Goal: Task Accomplishment & Management: Use online tool/utility

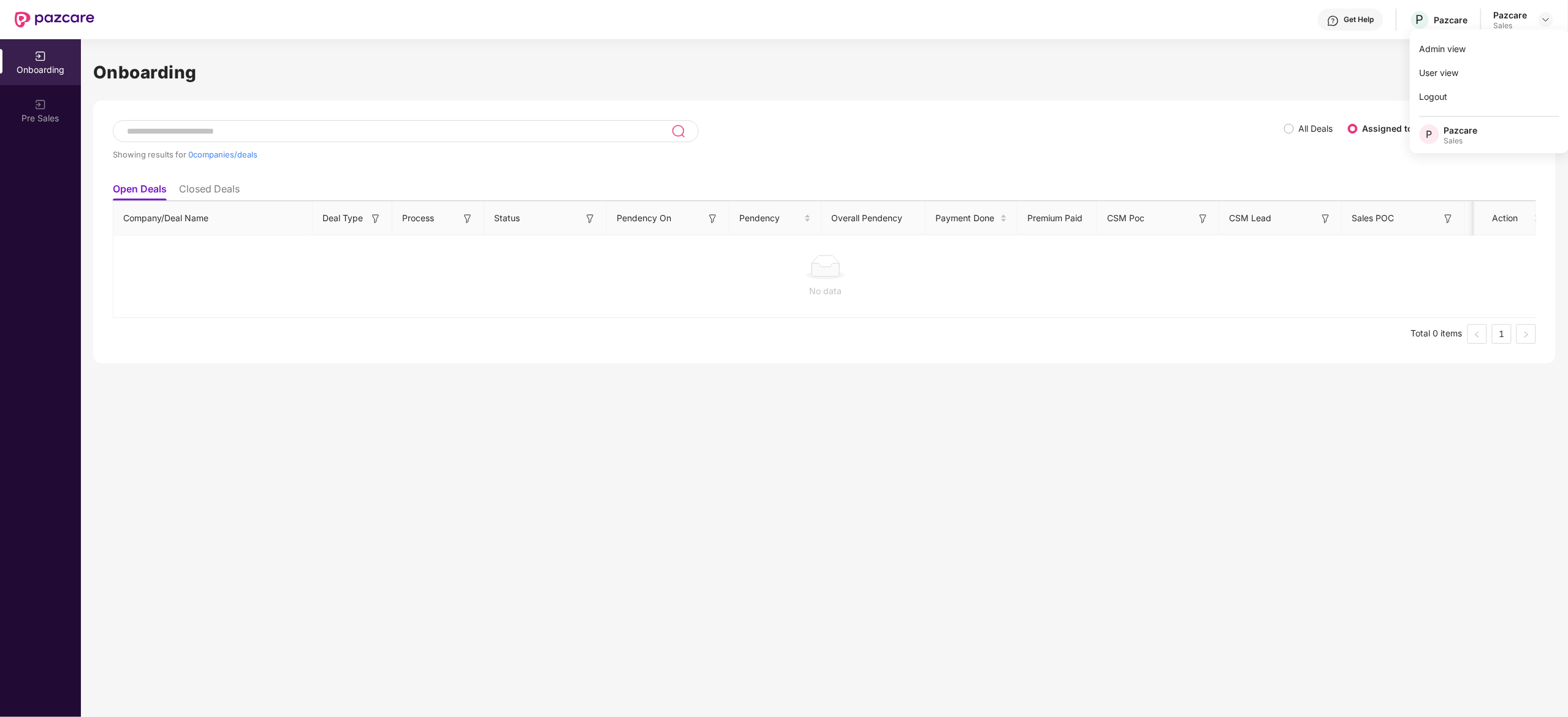
click at [1548, 24] on img at bounding box center [1546, 19] width 10 height 10
click at [1545, 14] on img at bounding box center [1546, 19] width 10 height 10
click at [1521, 43] on div "Admin view" at bounding box center [1490, 49] width 159 height 24
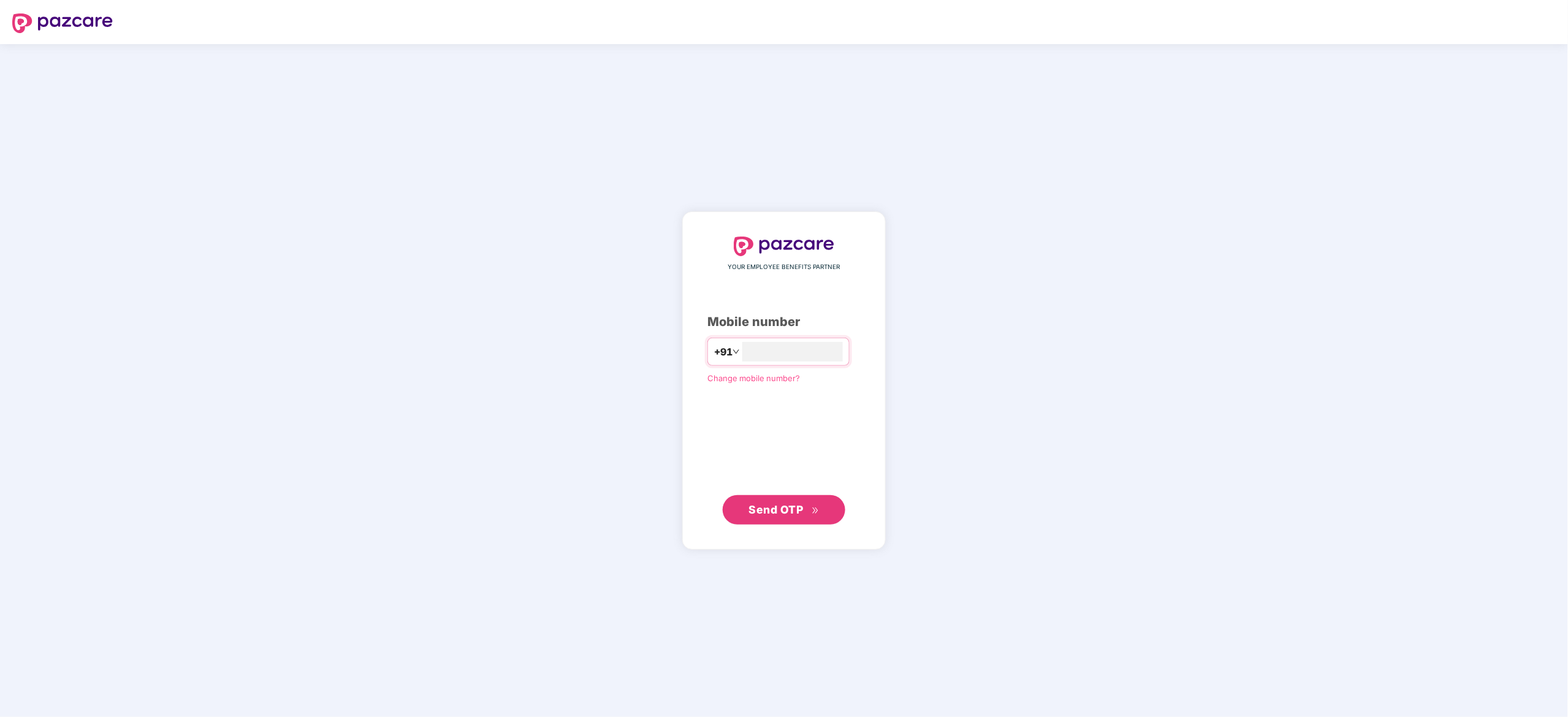
type input "**********"
click at [761, 515] on span "Send OTP" at bounding box center [776, 509] width 55 height 13
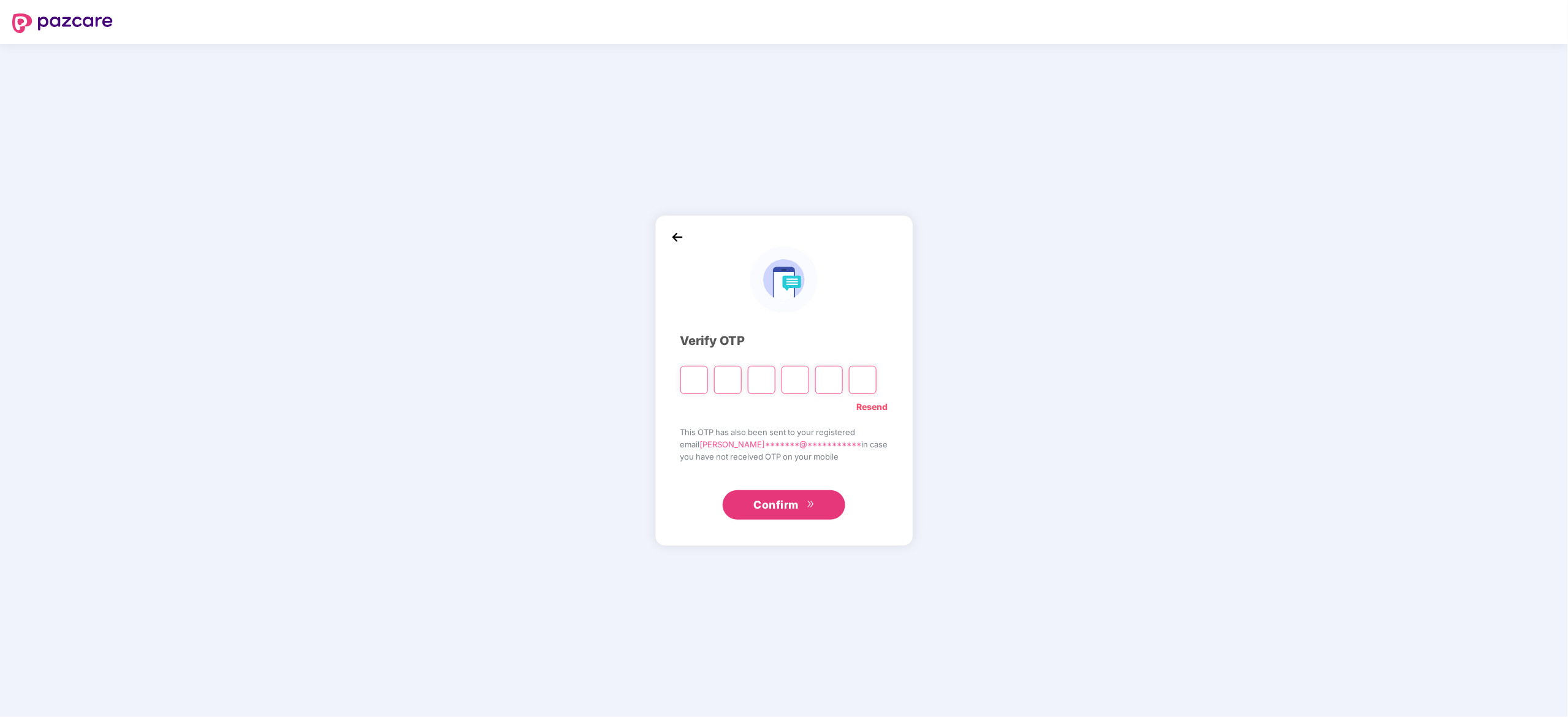
type input "*"
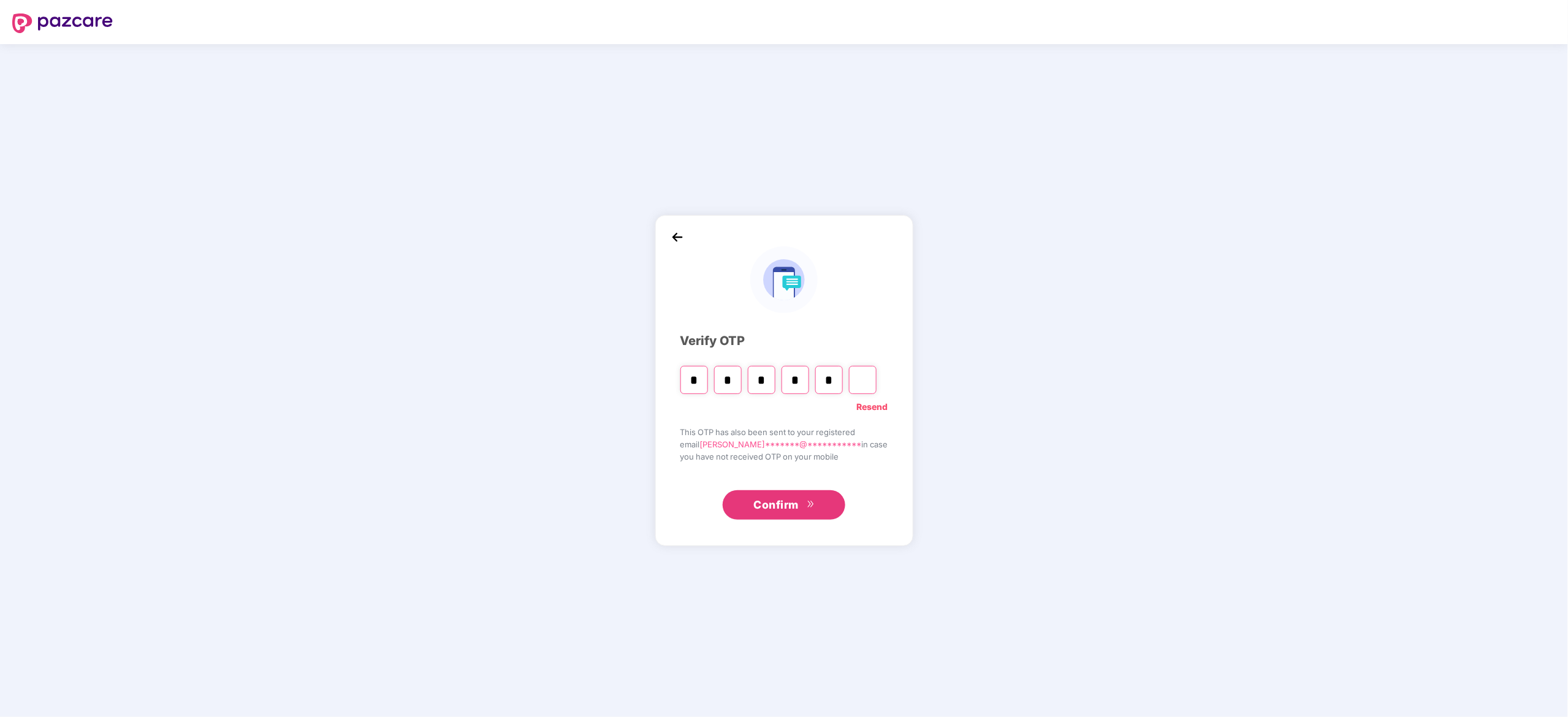
type input "*"
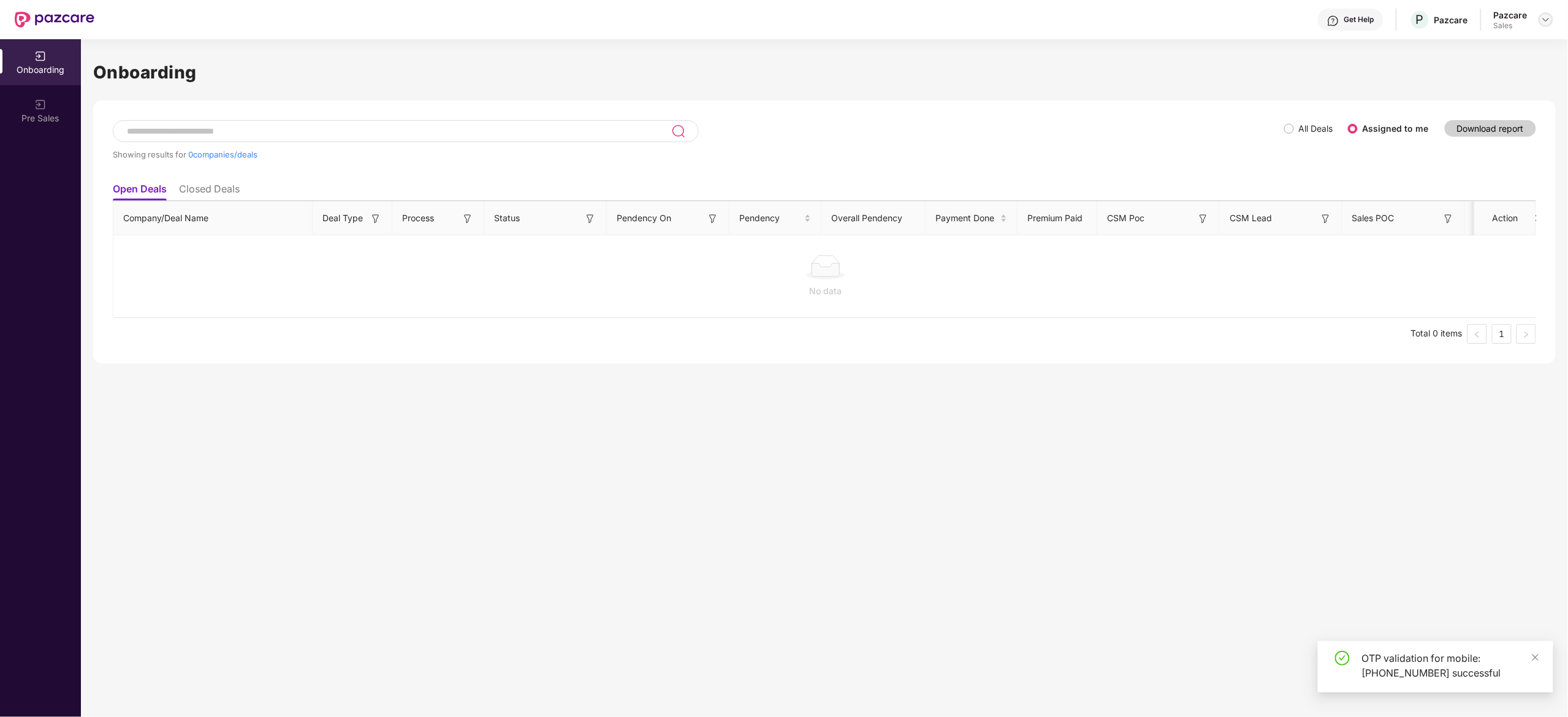
click at [1551, 19] on div at bounding box center [1545, 19] width 14 height 14
click at [1507, 48] on div "Admin view" at bounding box center [1490, 49] width 159 height 24
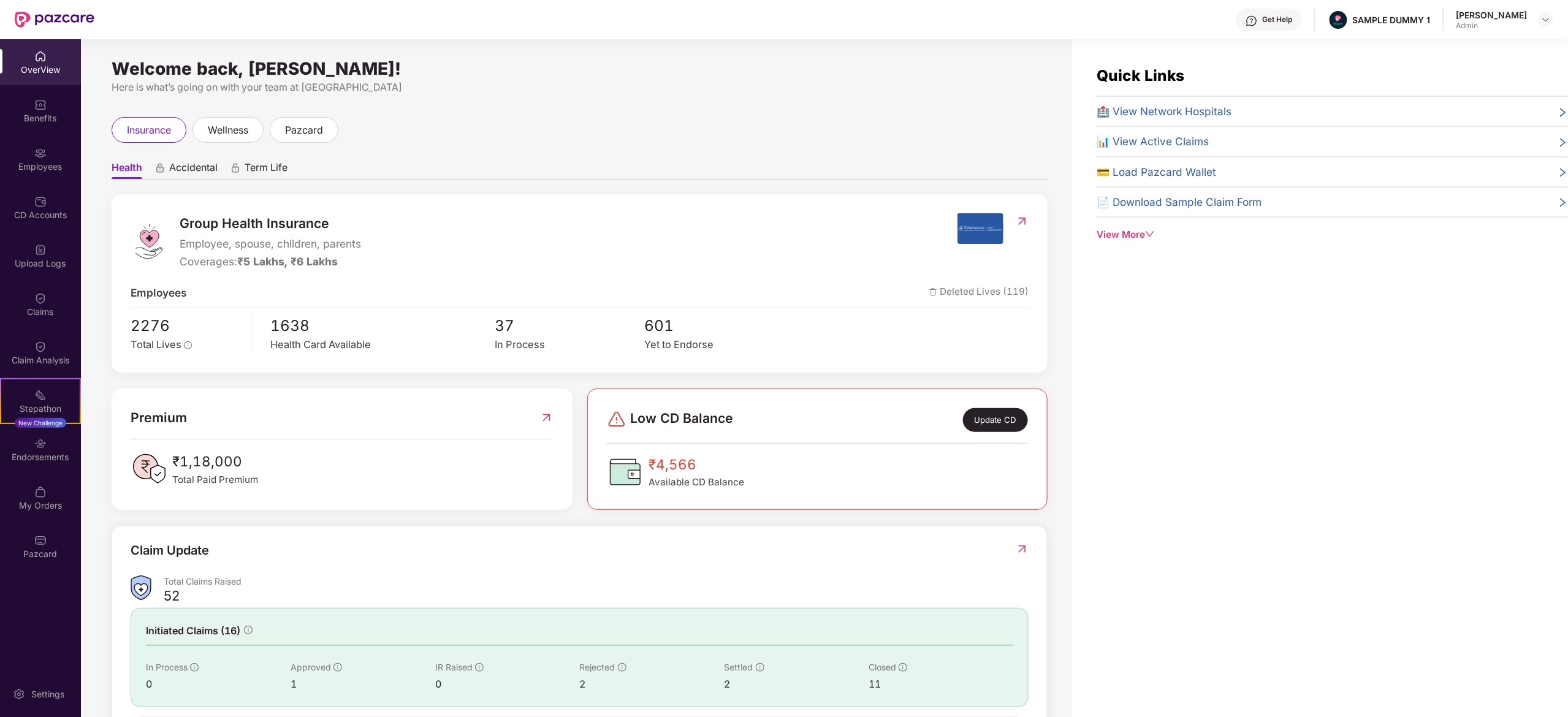
click at [48, 68] on div "OverView" at bounding box center [40, 70] width 81 height 13
